Goal: Understand process/instructions

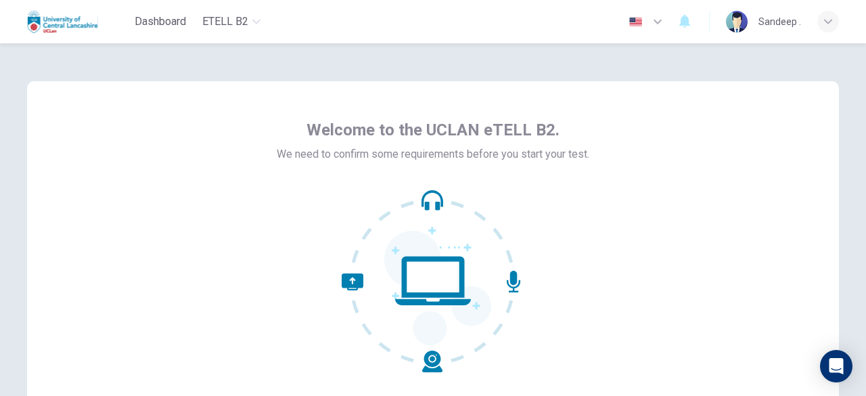
scroll to position [167, 0]
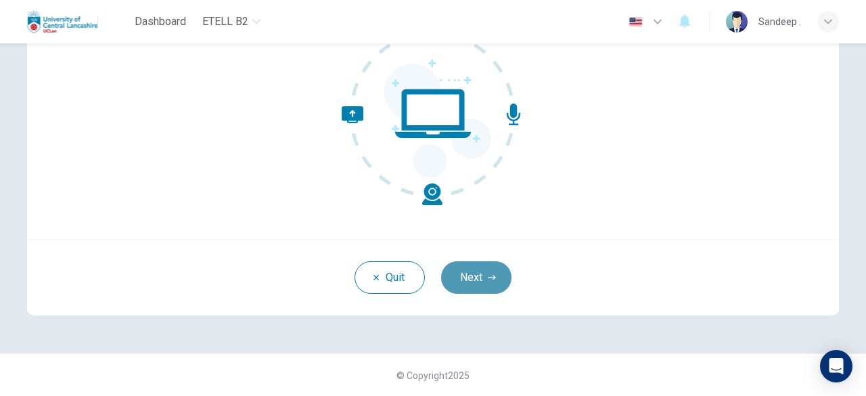
click at [489, 273] on icon "button" at bounding box center [492, 277] width 8 height 8
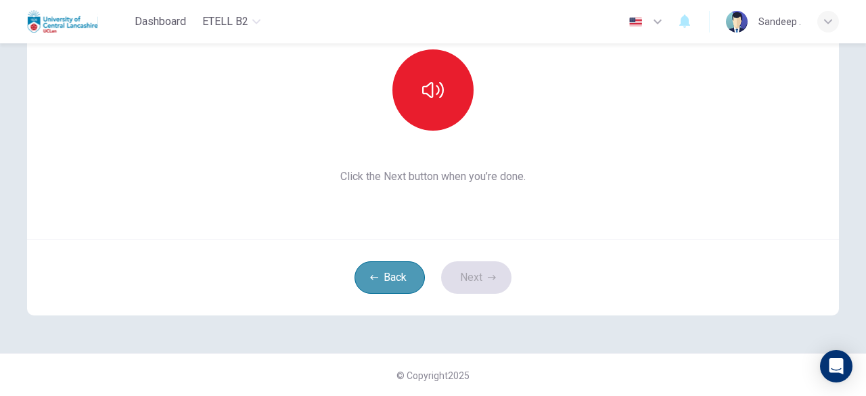
click at [385, 269] on button "Back" at bounding box center [390, 277] width 70 height 32
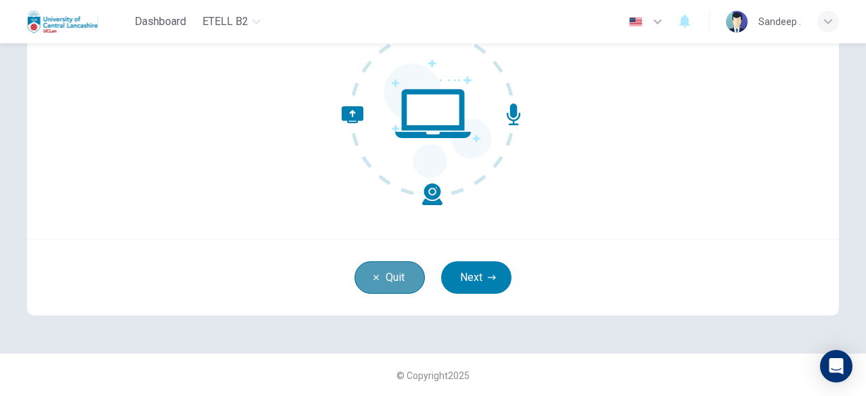
click at [385, 269] on button "Quit" at bounding box center [390, 277] width 70 height 32
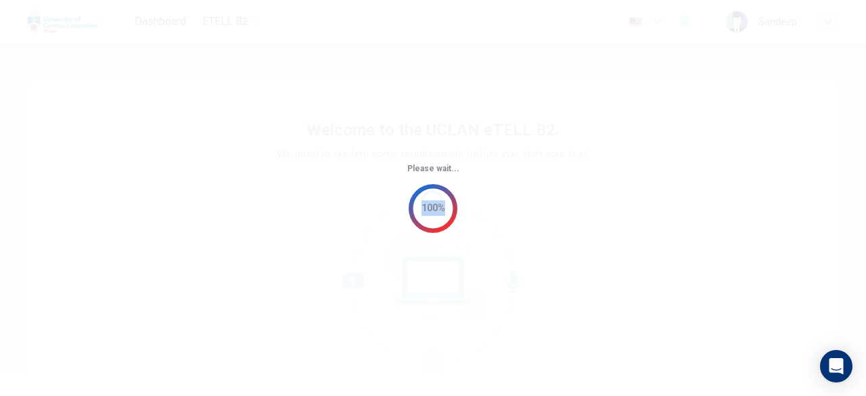
click at [463, 225] on div "Please wait... 100%" at bounding box center [433, 198] width 866 height 396
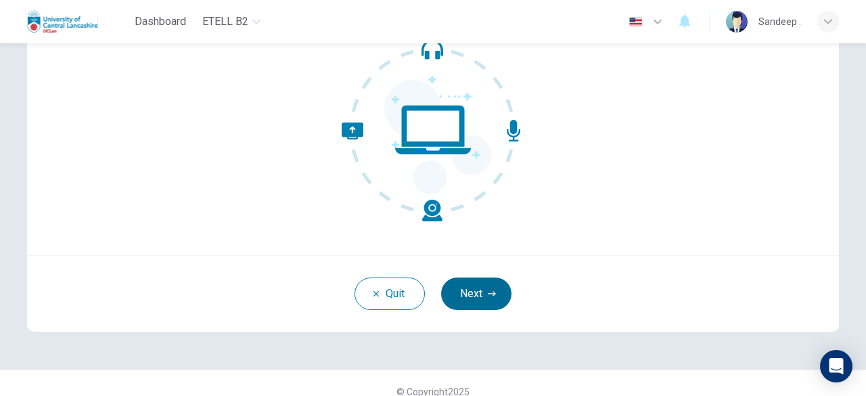
scroll to position [152, 0]
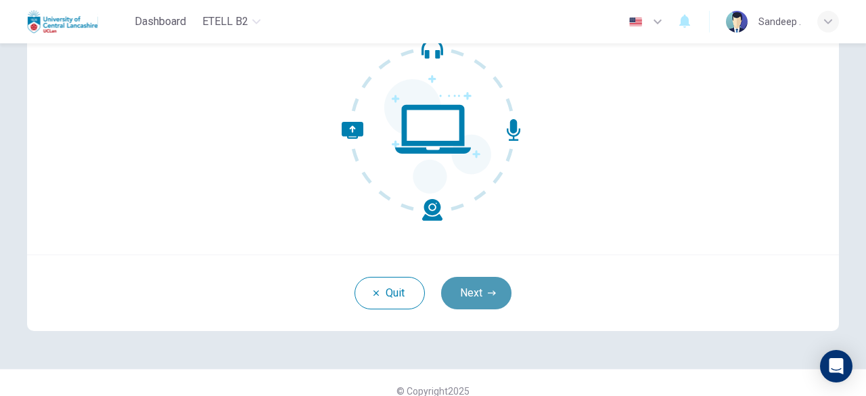
click at [493, 285] on button "Next" at bounding box center [476, 293] width 70 height 32
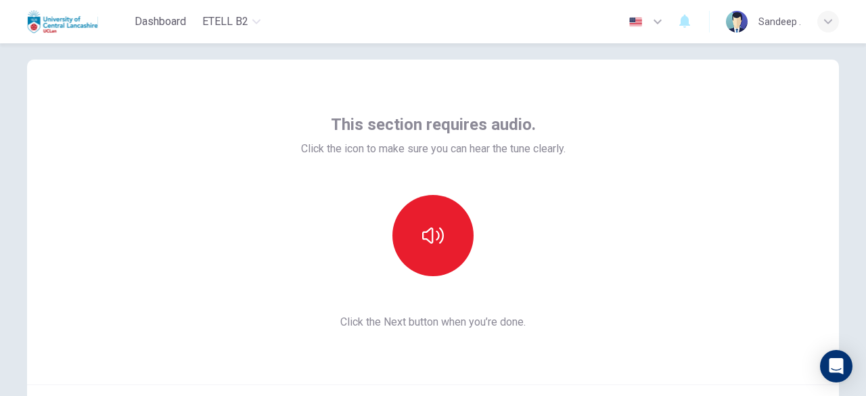
scroll to position [21, 0]
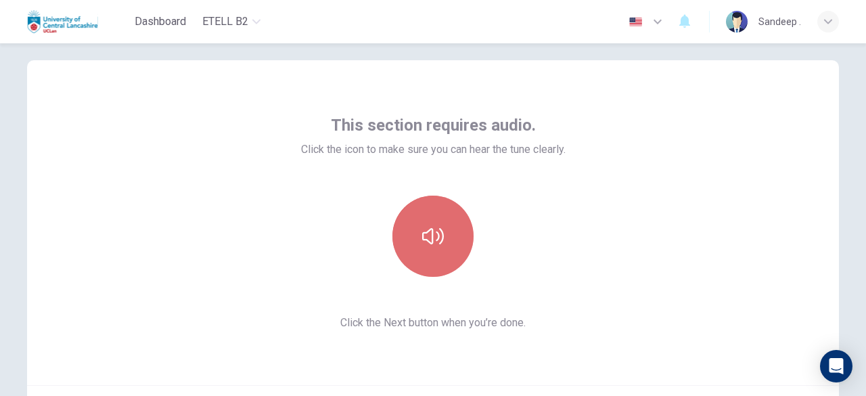
click at [442, 220] on button "button" at bounding box center [432, 236] width 81 height 81
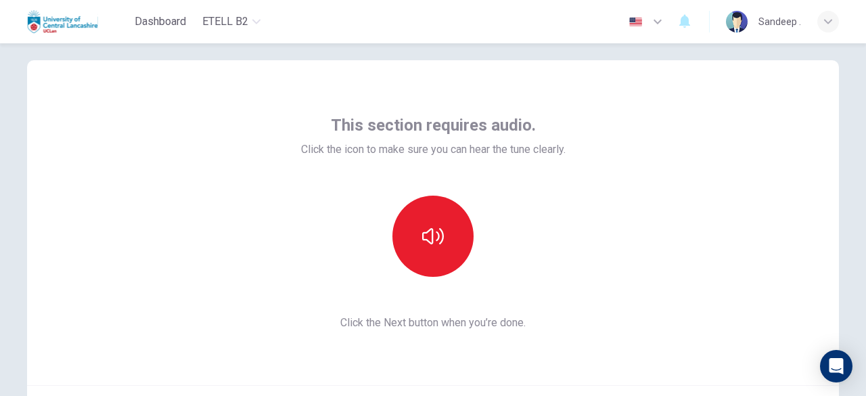
scroll to position [167, 0]
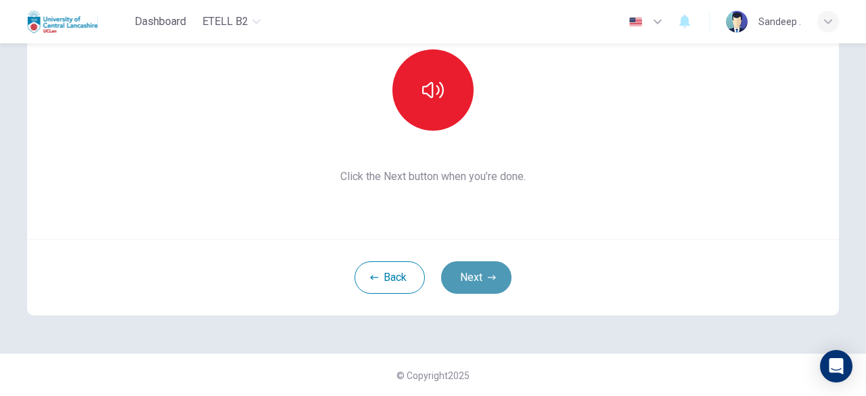
click at [471, 269] on button "Next" at bounding box center [476, 277] width 70 height 32
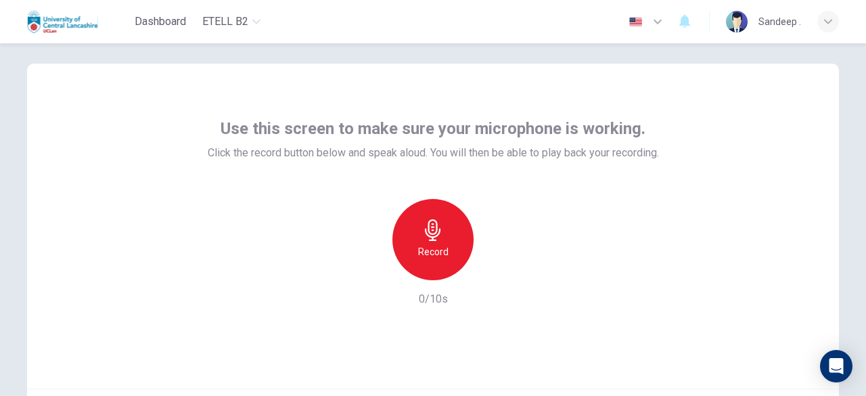
scroll to position [17, 0]
click at [180, 22] on span "Dashboard" at bounding box center [160, 22] width 51 height 16
